Goal: Ask a question

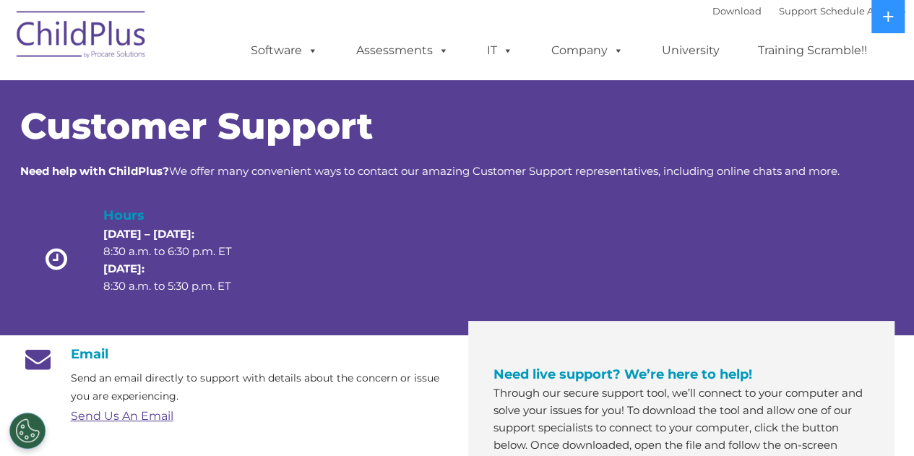
click at [846, 116] on h1 "Customer Support" at bounding box center [457, 126] width 874 height 36
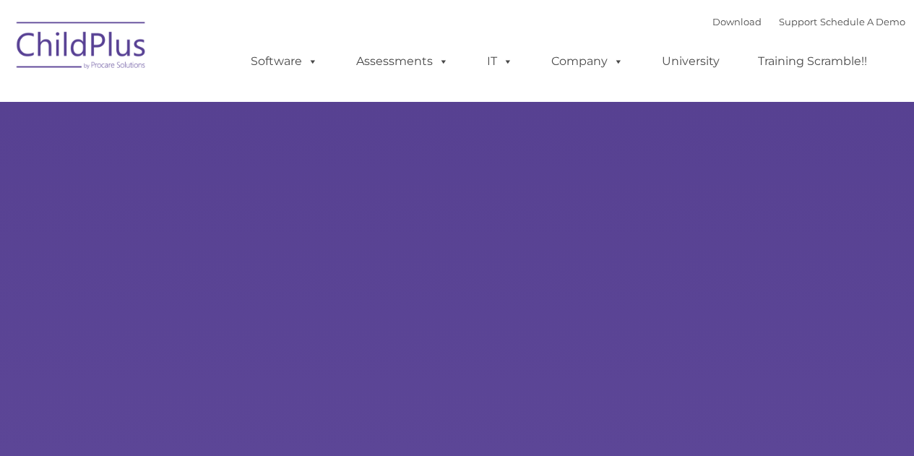
type input ""
select select "MEDIUM"
